Goal: Register for event/course

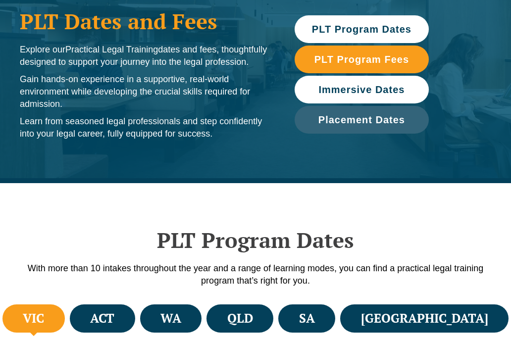
click at [349, 129] on div "PLT Program Dates PLT Program Fees Immersive Dates Placement Dates" at bounding box center [362, 74] width 145 height 128
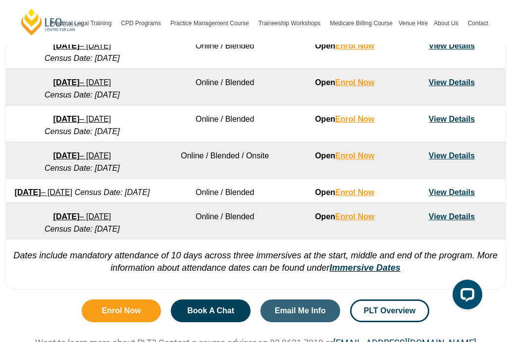
scroll to position [696, 0]
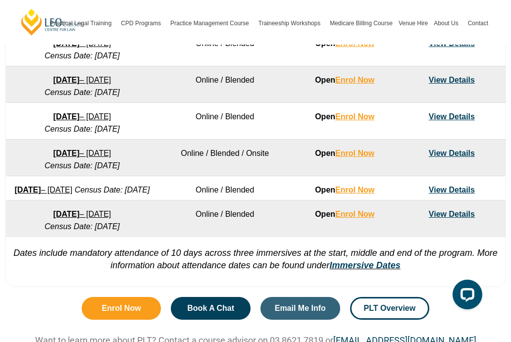
click at [461, 218] on link "View Details" at bounding box center [452, 214] width 46 height 8
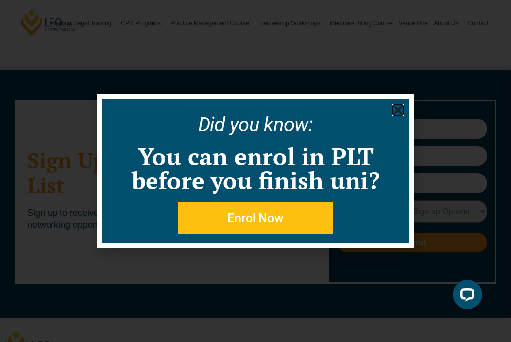
scroll to position [5482, 0]
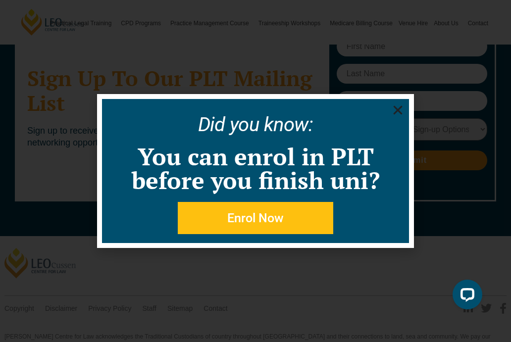
click at [263, 217] on span "Enrol Now" at bounding box center [255, 218] width 56 height 12
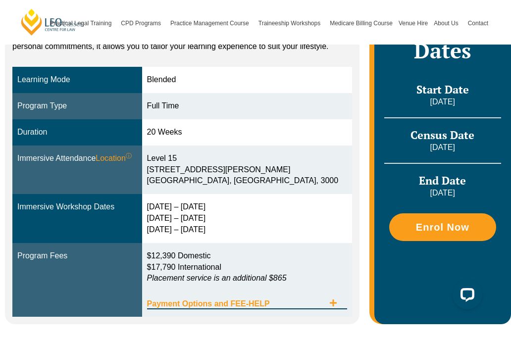
click at [332, 299] on icon "Tabs. Open items with Enter or Space, close with Escape and navigate using the …" at bounding box center [333, 303] width 8 height 8
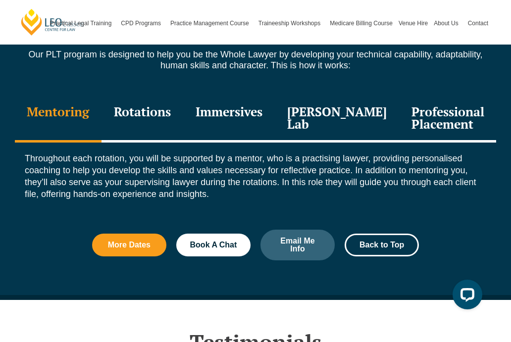
scroll to position [1390, 0]
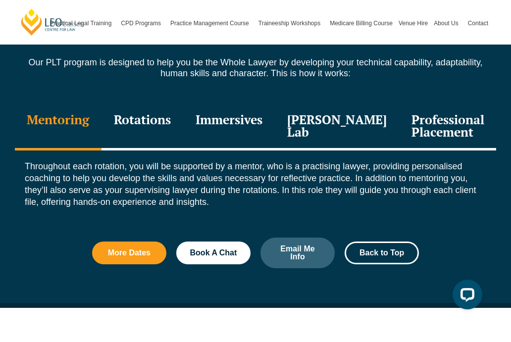
click at [337, 125] on div "Leo Justice Lab" at bounding box center [337, 126] width 124 height 47
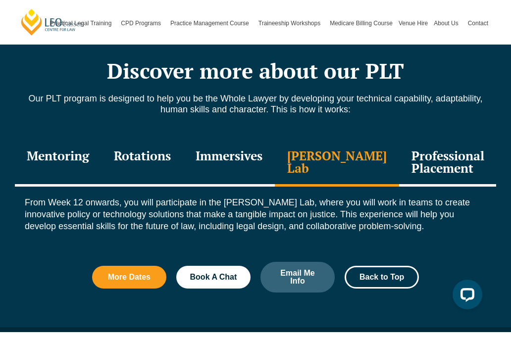
scroll to position [1288, 0]
